Goal: Task Accomplishment & Management: Use online tool/utility

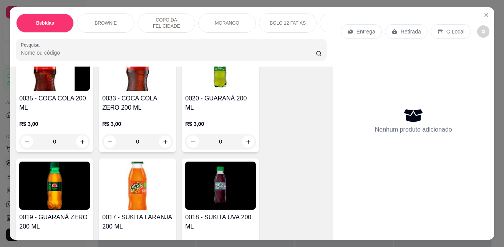
scroll to position [154, 0]
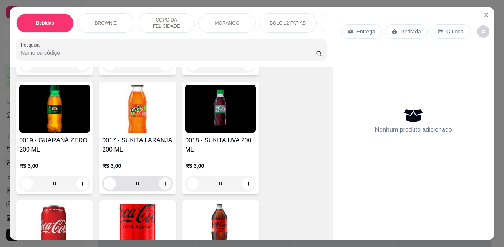
click at [162, 185] on icon "increase-product-quantity" at bounding box center [165, 184] width 6 height 6
type input "1"
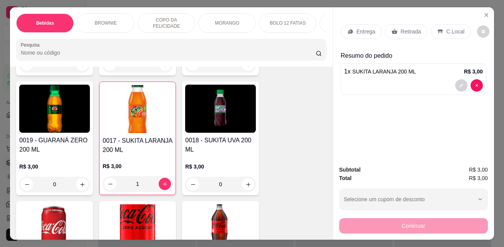
scroll to position [269, 0]
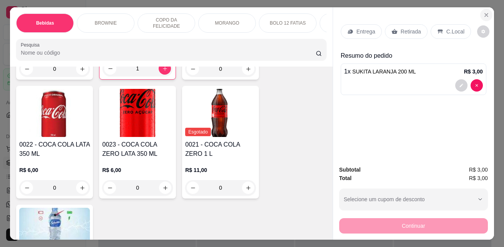
click at [486, 12] on icon "Close" at bounding box center [486, 15] width 6 height 6
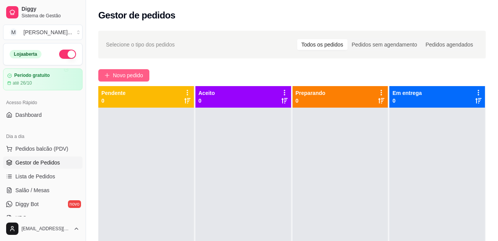
click at [124, 72] on span "Novo pedido" at bounding box center [128, 75] width 30 height 8
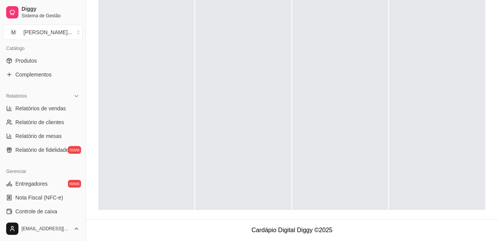
scroll to position [152, 0]
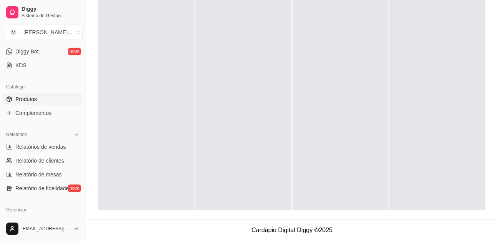
click at [31, 95] on link "Produtos" at bounding box center [43, 99] width 80 height 12
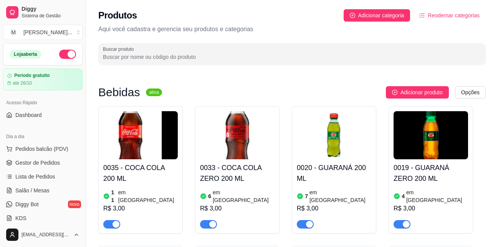
click at [61, 53] on button "button" at bounding box center [67, 54] width 17 height 9
